Goal: Task Accomplishment & Management: Use online tool/utility

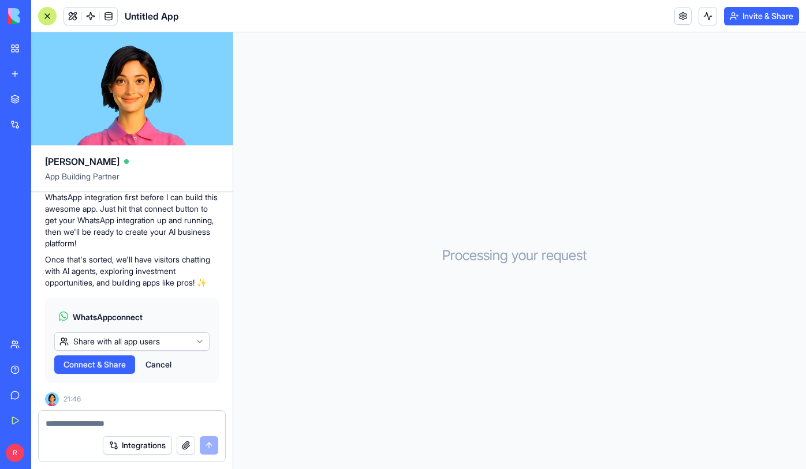
scroll to position [244, 0]
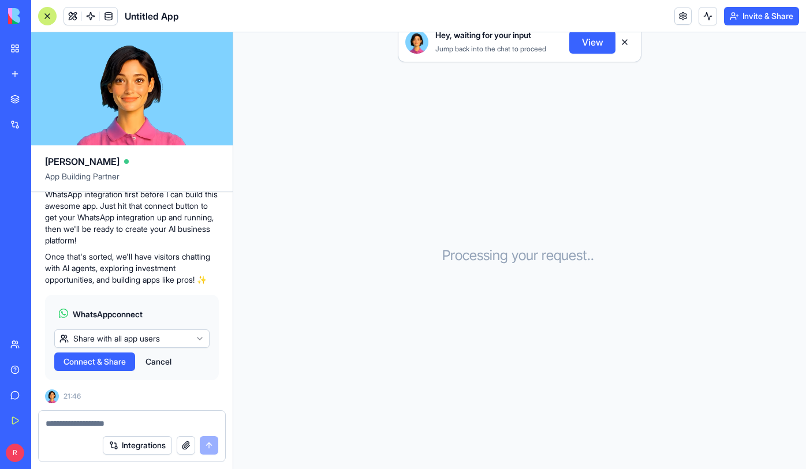
click at [176, 343] on html "BETA My Workspace New app Marketplace Integrations Recent Untitled App AI Logo …" at bounding box center [403, 234] width 806 height 469
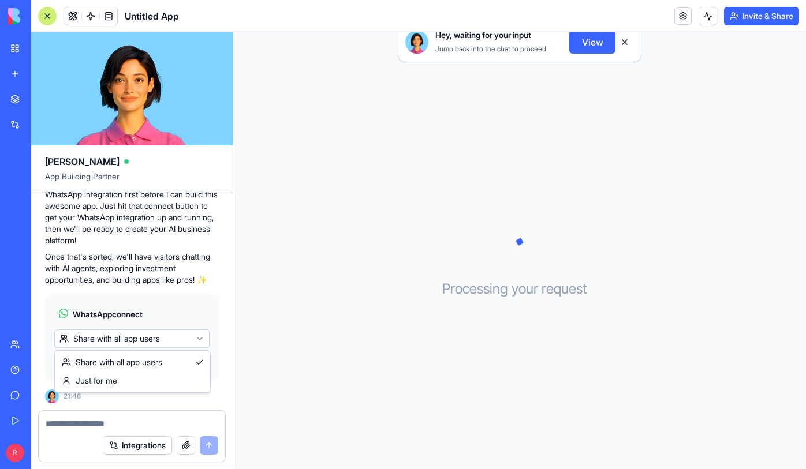
scroll to position [0, 0]
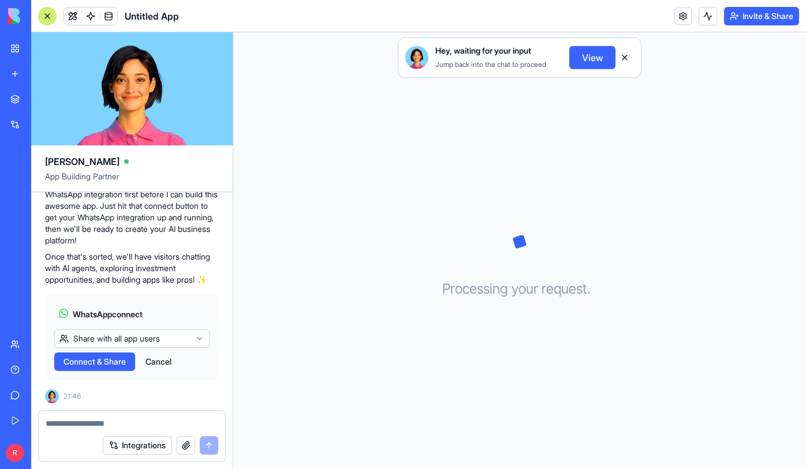
click at [176, 343] on html "BETA My Workspace New app Marketplace Integrations Recent Untitled App AI Logo …" at bounding box center [403, 234] width 806 height 469
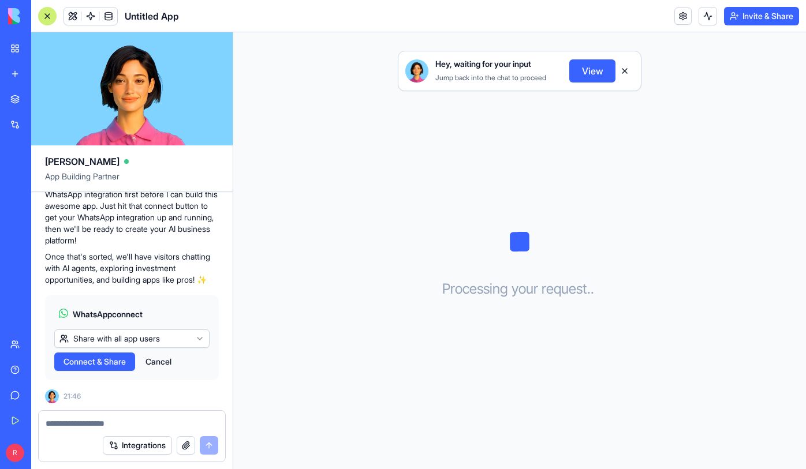
click at [161, 364] on button "Cancel" at bounding box center [159, 362] width 38 height 18
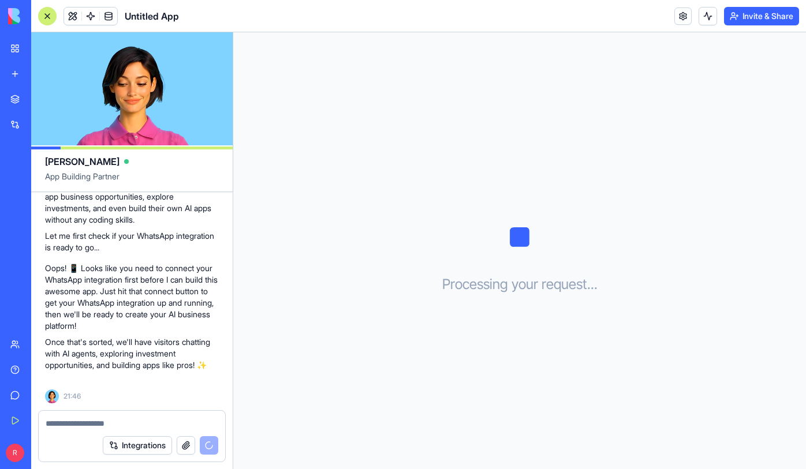
scroll to position [158, 0]
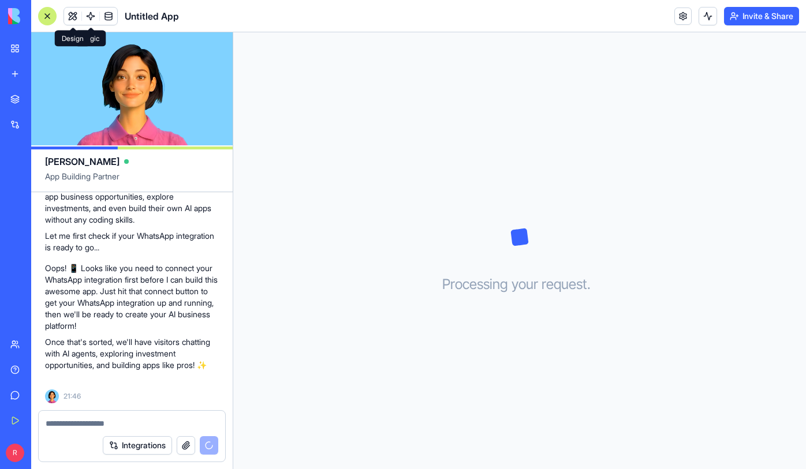
click at [75, 17] on button at bounding box center [72, 16] width 17 height 17
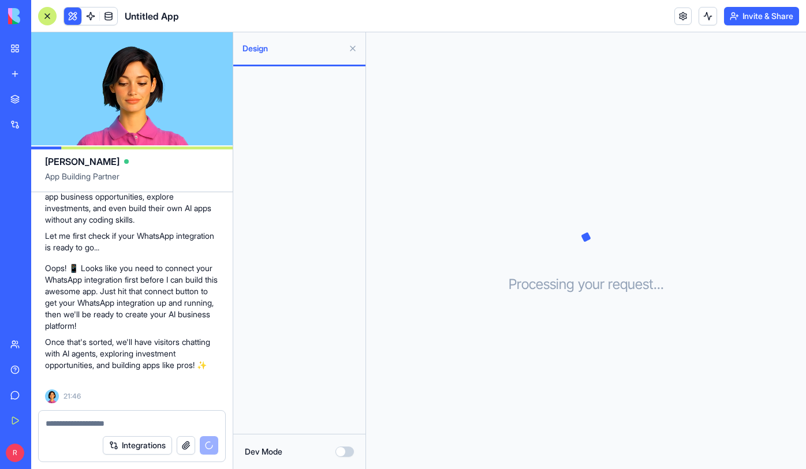
click at [344, 453] on button "Dev Mode" at bounding box center [344, 452] width 18 height 10
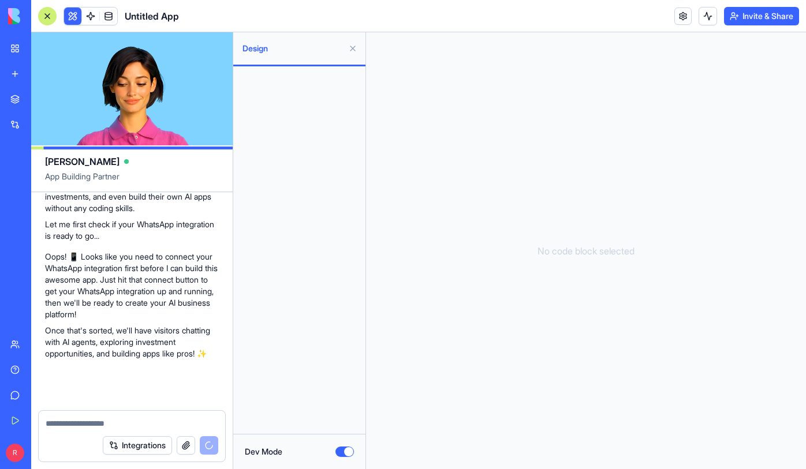
scroll to position [246, 0]
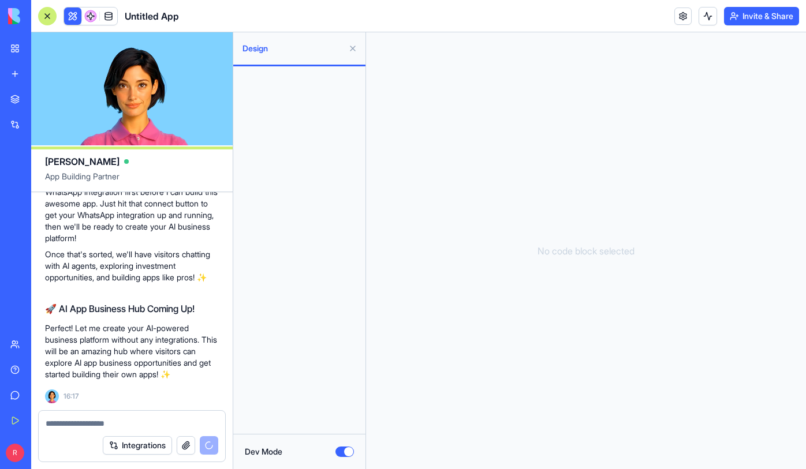
click at [349, 452] on button "Dev Mode" at bounding box center [344, 452] width 18 height 10
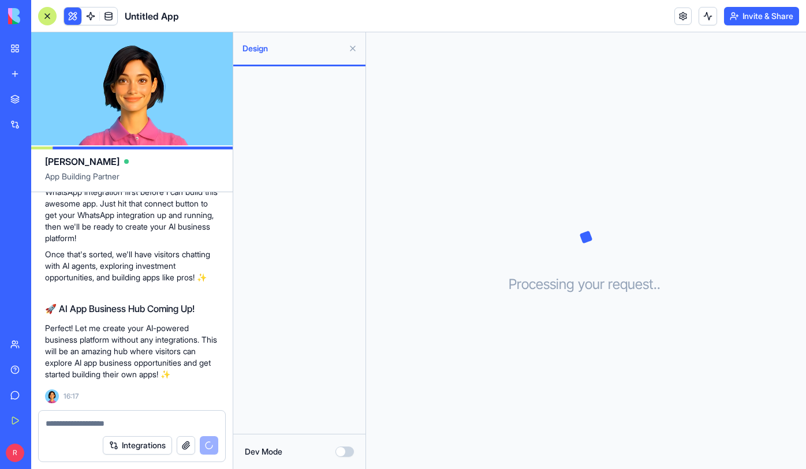
click at [124, 416] on div at bounding box center [132, 420] width 186 height 18
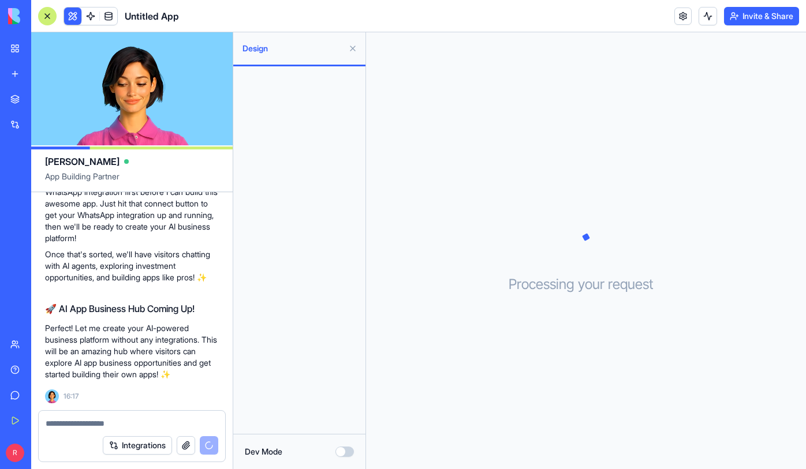
click at [127, 421] on textarea at bounding box center [132, 424] width 173 height 12
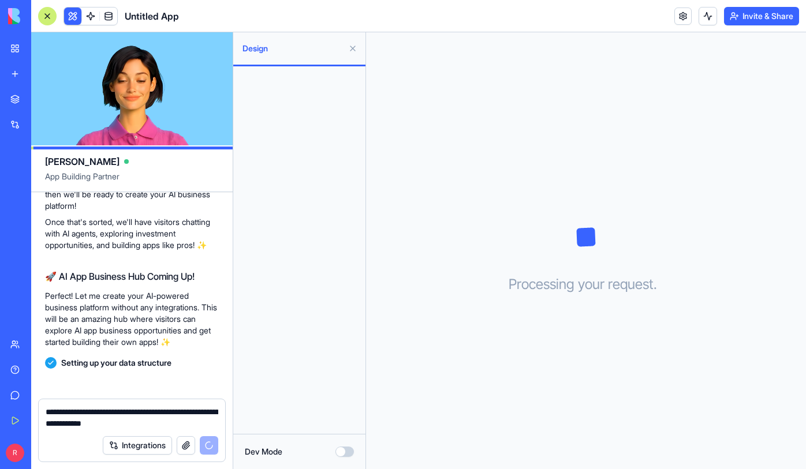
scroll to position [299, 0]
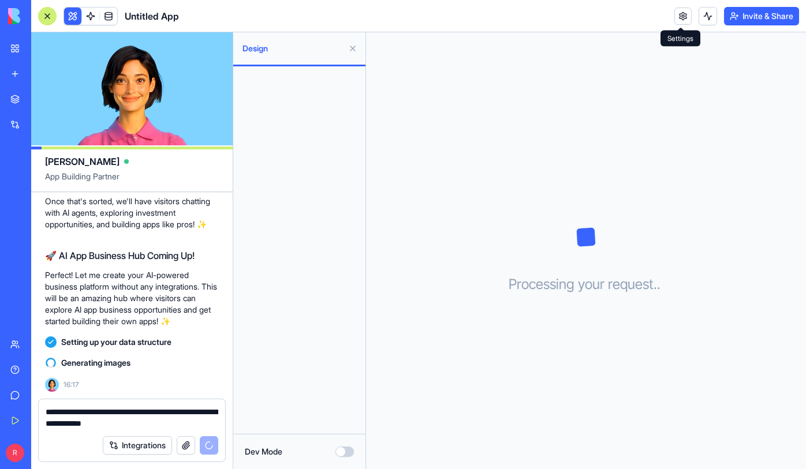
type textarea "**********"
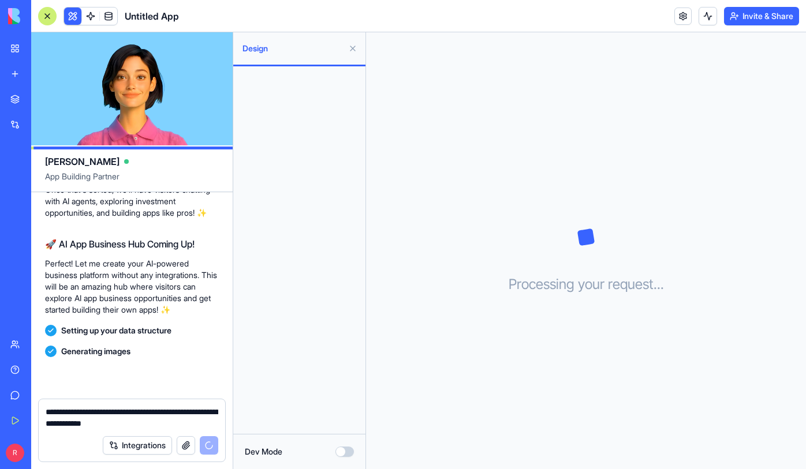
scroll to position [341, 0]
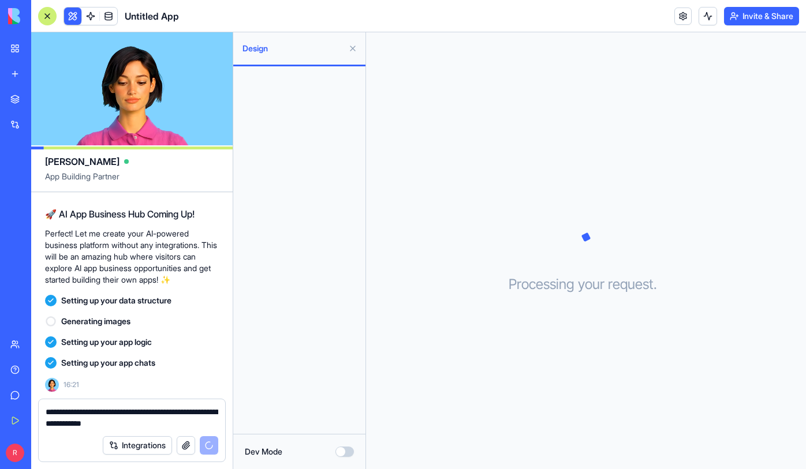
click at [50, 320] on icon at bounding box center [51, 322] width 12 height 12
click at [18, 51] on link "My Workspace" at bounding box center [26, 48] width 46 height 23
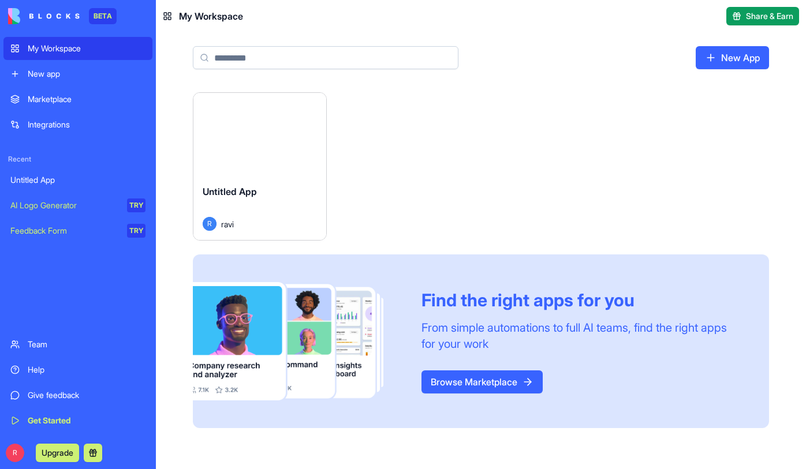
click at [83, 95] on div "Marketplace" at bounding box center [87, 100] width 118 height 12
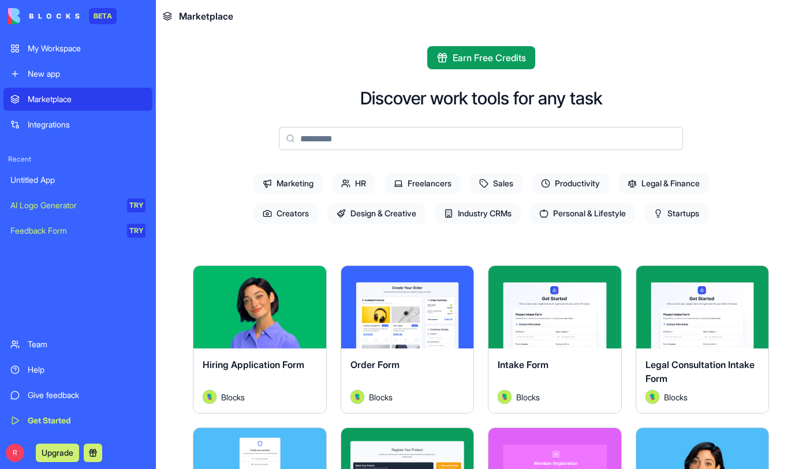
click at [74, 208] on div "AI Logo Generator" at bounding box center [64, 206] width 109 height 12
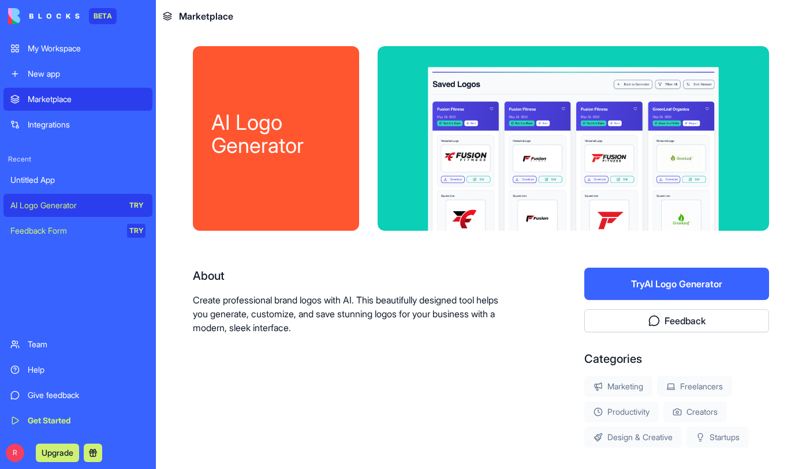
click at [142, 206] on div "TRY" at bounding box center [136, 206] width 18 height 14
click at [70, 200] on div "AI Logo Generator" at bounding box center [64, 206] width 109 height 12
click at [133, 203] on div "TRY" at bounding box center [136, 206] width 18 height 14
